Goal: Information Seeking & Learning: Find specific page/section

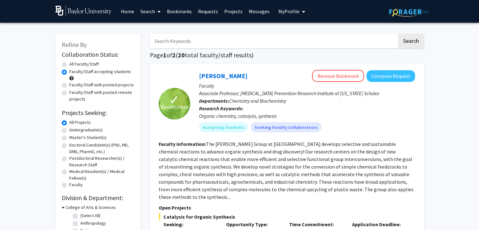
scroll to position [35, 0]
click at [88, 132] on label "Undergraduate(s)" at bounding box center [85, 130] width 33 height 7
click at [73, 131] on input "Undergraduate(s)" at bounding box center [71, 129] width 4 height 4
radio input "true"
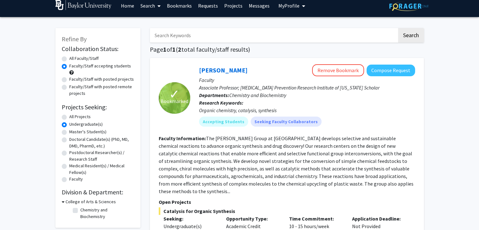
scroll to position [1, 0]
